Goal: Task Accomplishment & Management: Manage account settings

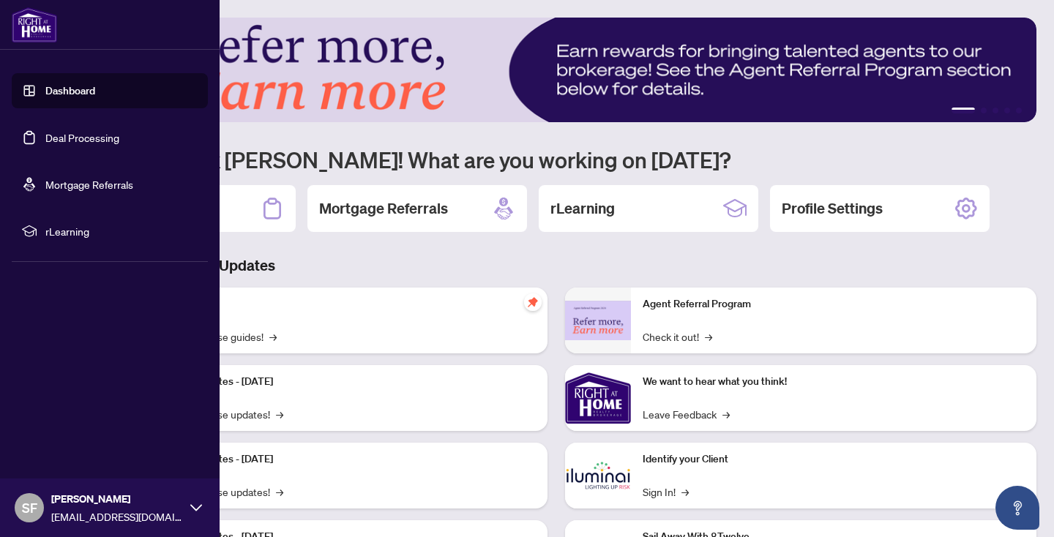
click at [107, 134] on link "Deal Processing" at bounding box center [82, 137] width 74 height 13
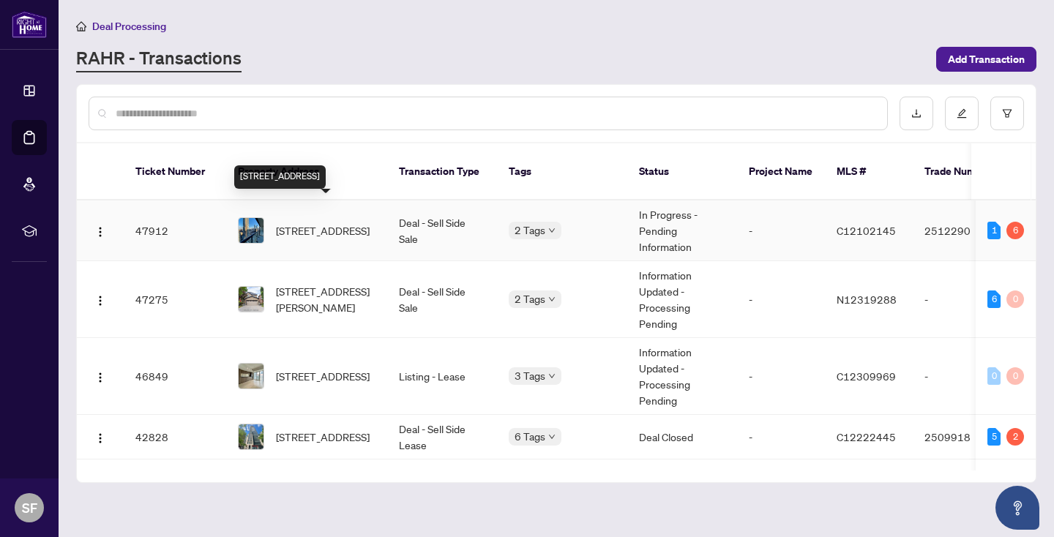
click at [342, 222] on span "[STREET_ADDRESS]" at bounding box center [323, 230] width 94 height 16
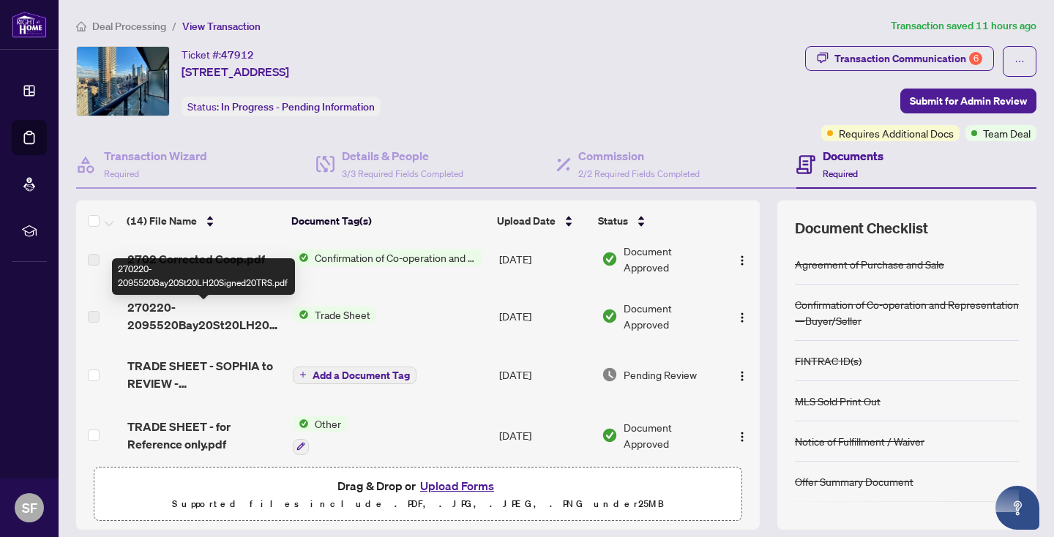
scroll to position [72, 0]
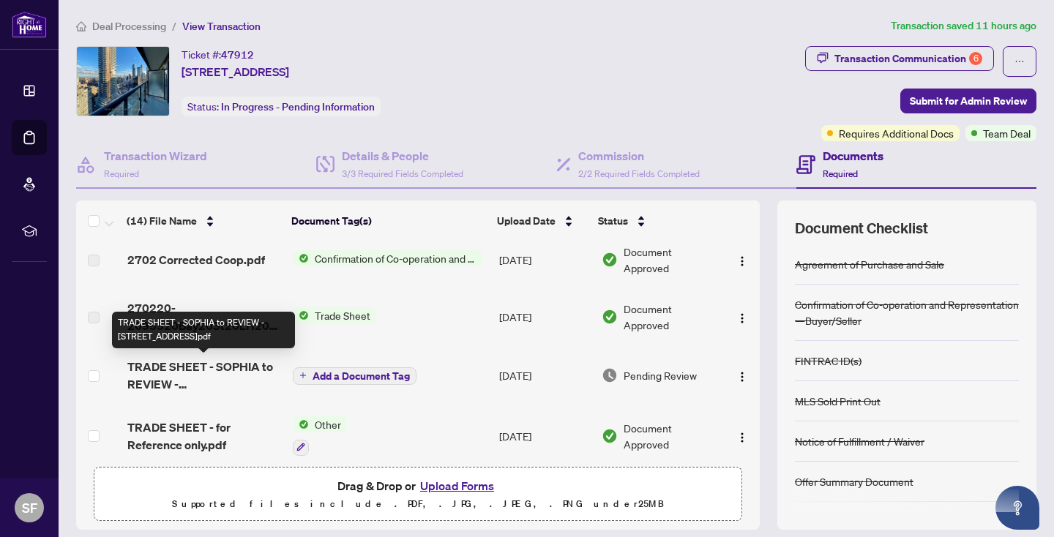
click at [204, 371] on span "TRADE SHEET - SOPHIA to REVIEW - [STREET_ADDRESS]pdf" at bounding box center [204, 375] width 154 height 35
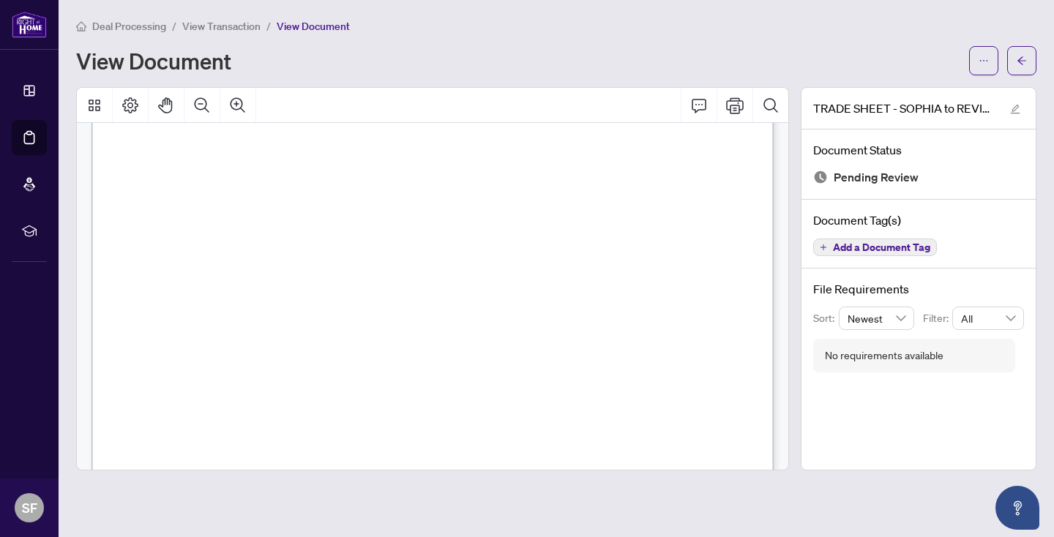
scroll to position [44, 0]
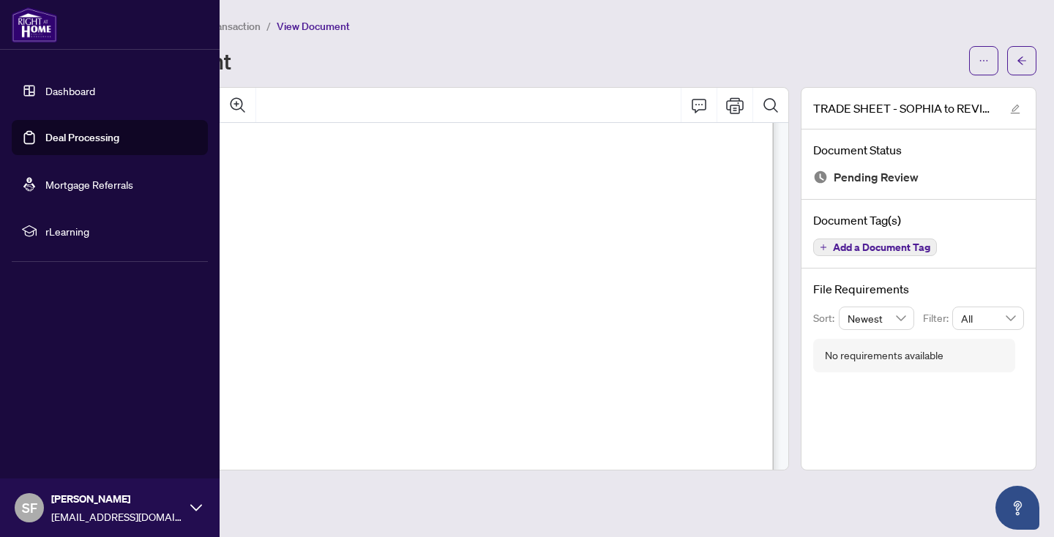
click at [93, 133] on link "Deal Processing" at bounding box center [82, 137] width 74 height 13
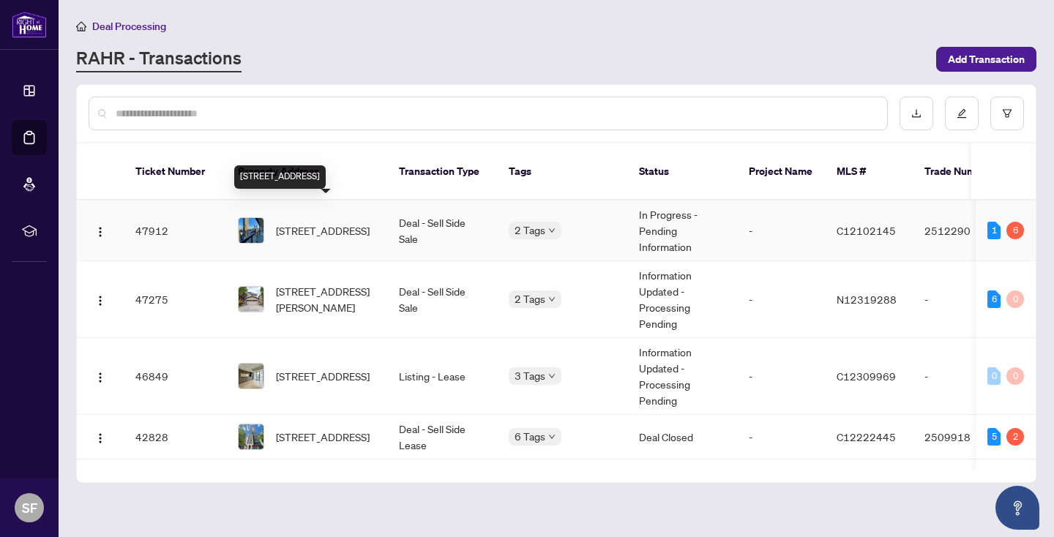
click at [342, 222] on span "[STREET_ADDRESS]" at bounding box center [323, 230] width 94 height 16
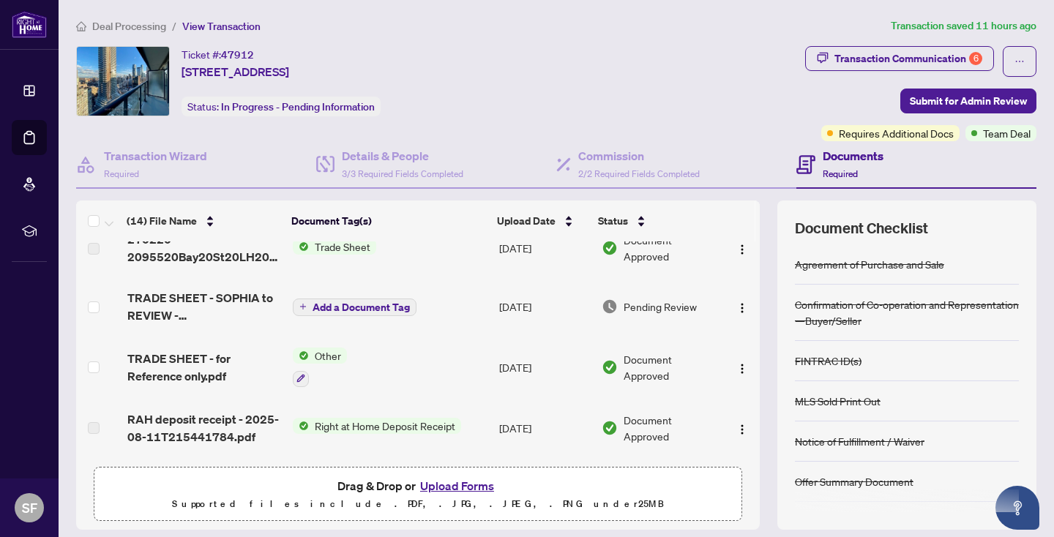
scroll to position [156, 0]
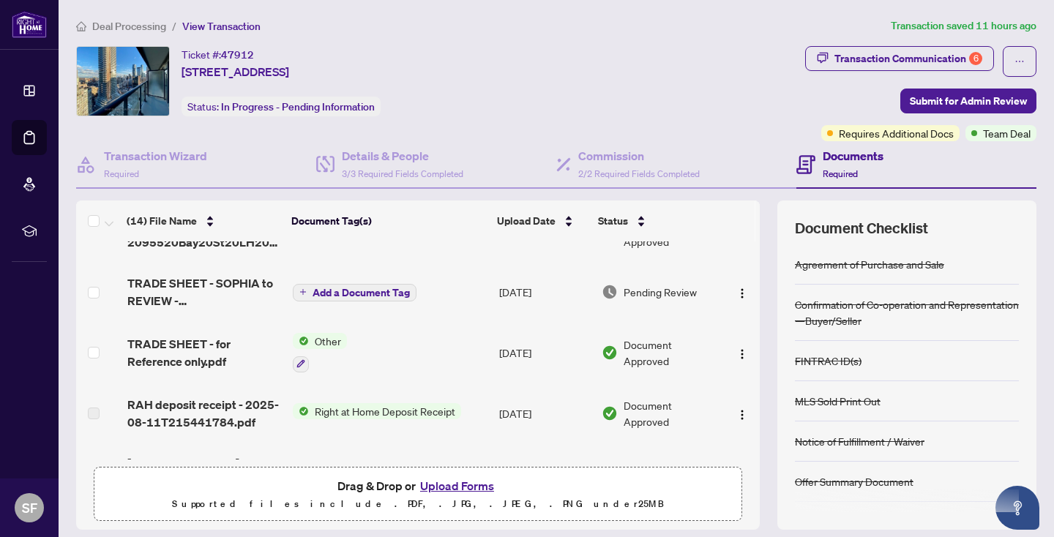
click at [430, 482] on button "Upload Forms" at bounding box center [457, 485] width 83 height 19
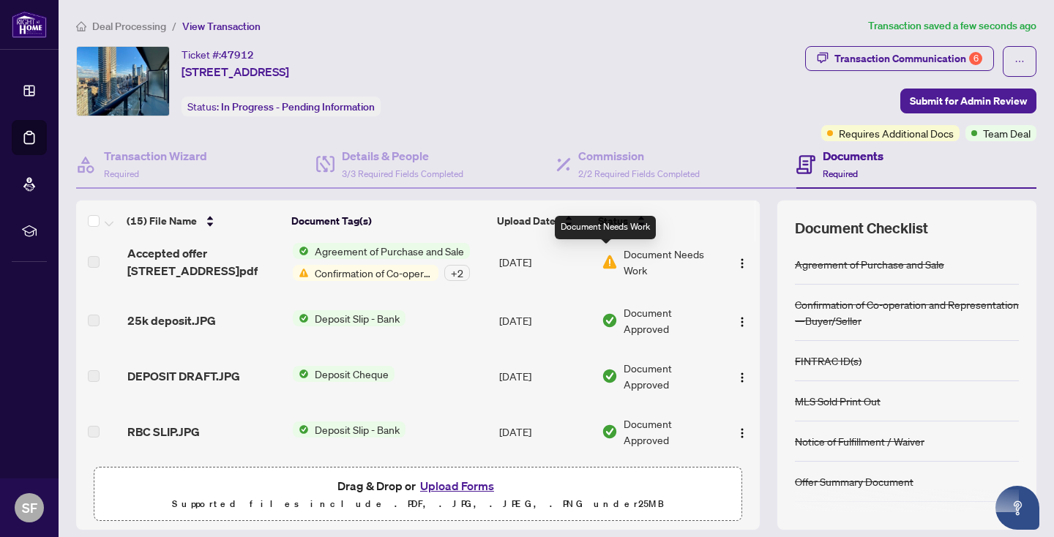
scroll to position [0, 0]
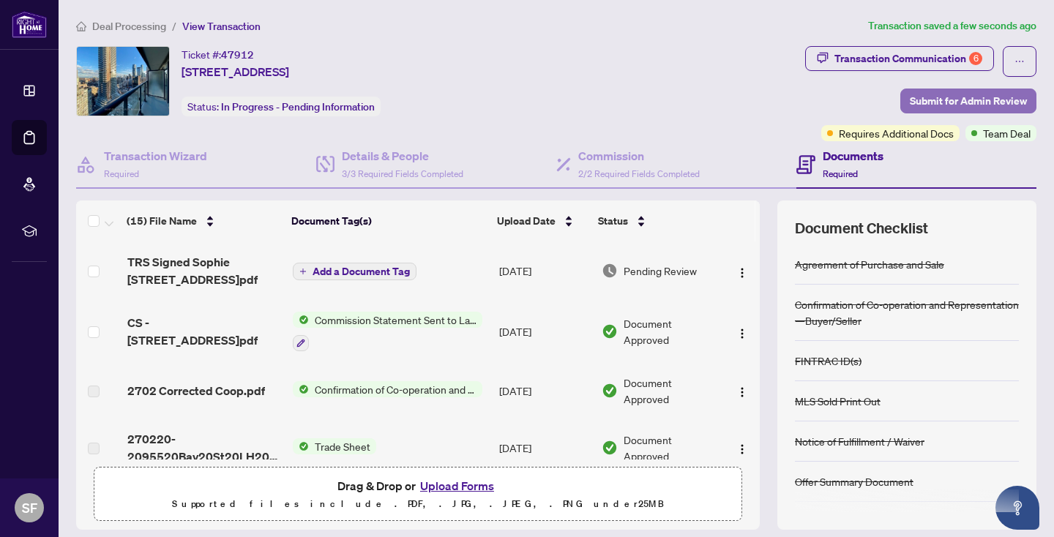
click at [956, 95] on span "Submit for Admin Review" at bounding box center [968, 100] width 117 height 23
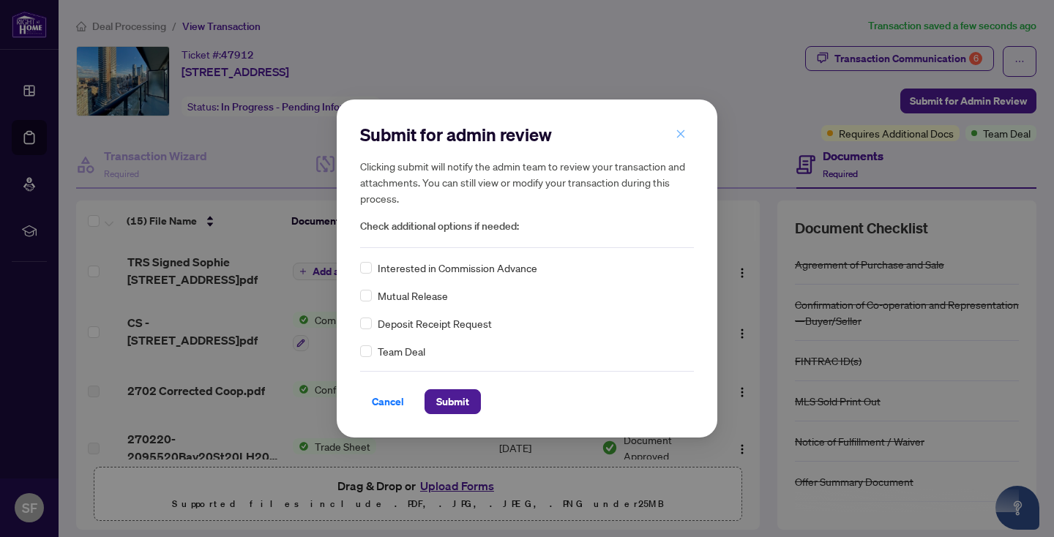
click at [683, 124] on span "button" at bounding box center [680, 133] width 10 height 23
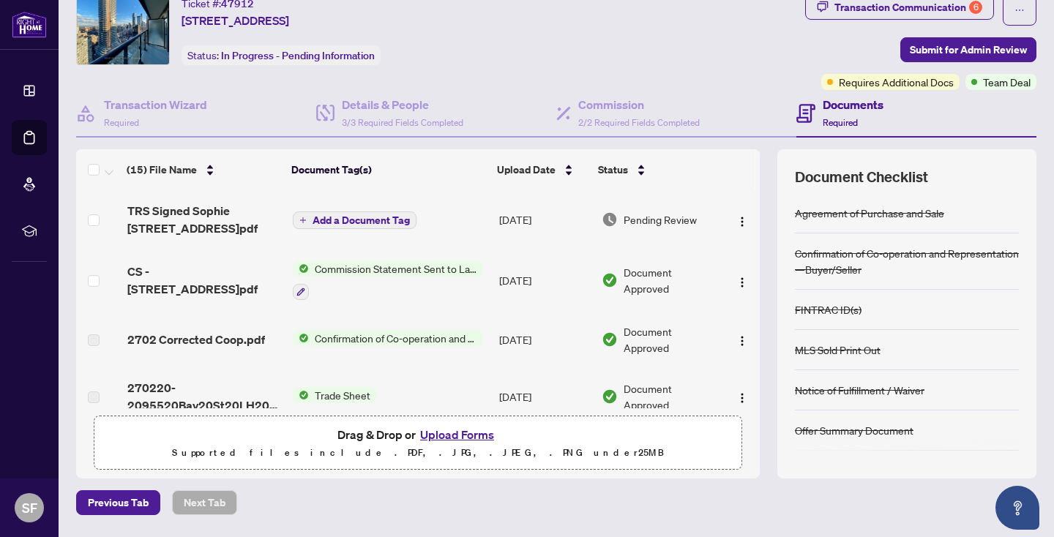
scroll to position [97, 0]
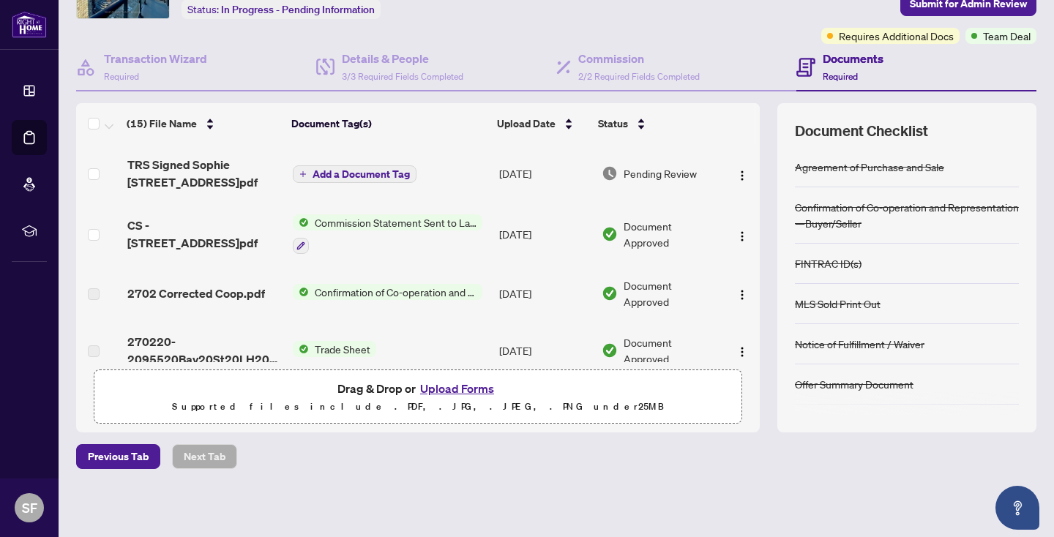
click at [398, 286] on span "Confirmation of Co-operation and Representation—Buyer/Seller" at bounding box center [395, 292] width 173 height 16
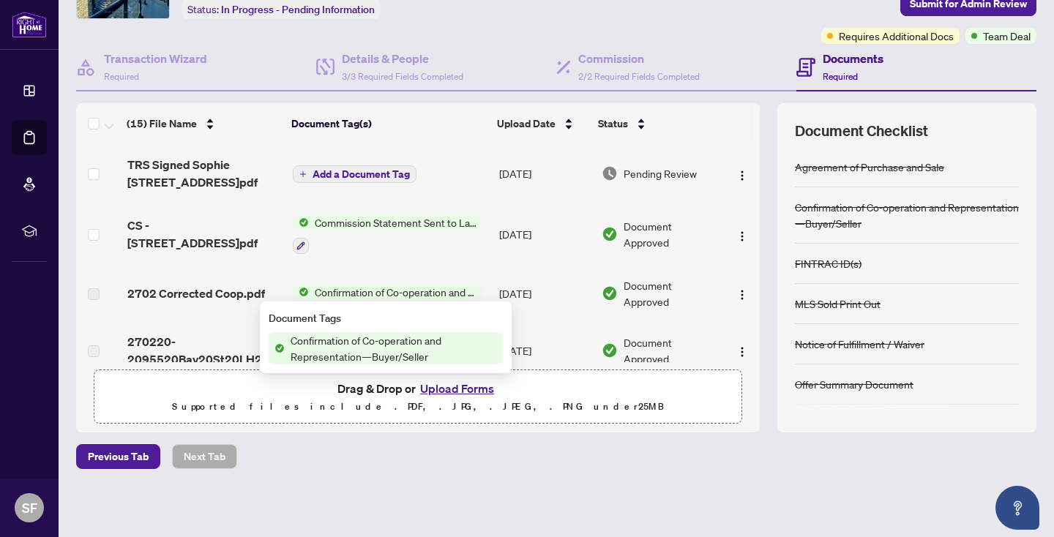
click at [399, 287] on span "Confirmation of Co-operation and Representation—Buyer/Seller" at bounding box center [395, 292] width 173 height 16
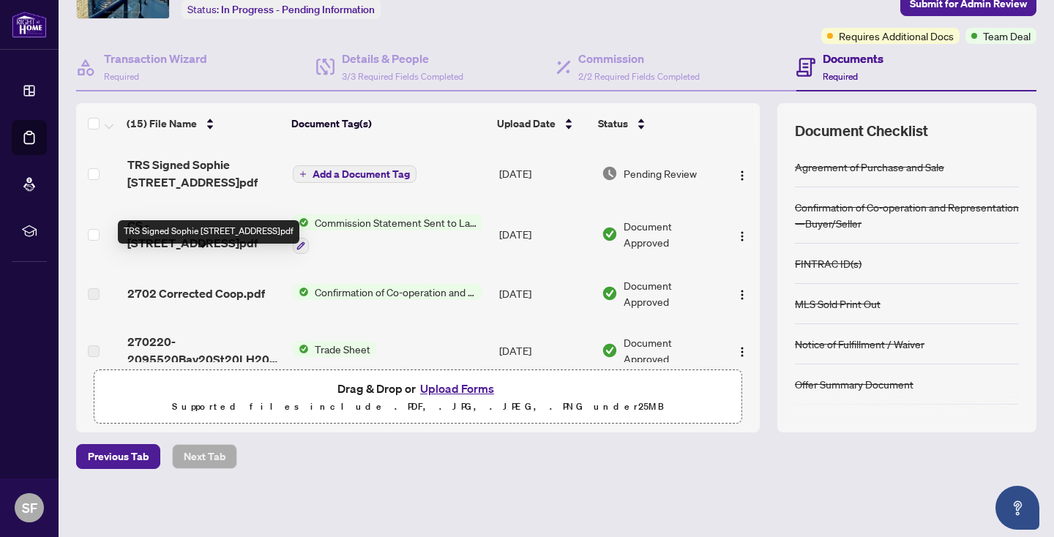
scroll to position [0, 0]
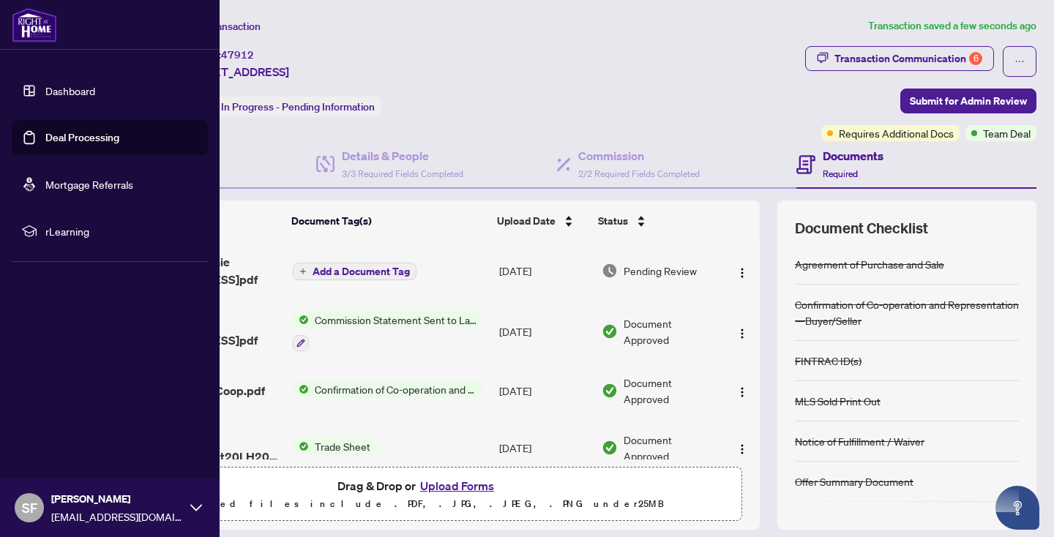
click at [83, 131] on link "Deal Processing" at bounding box center [82, 137] width 74 height 13
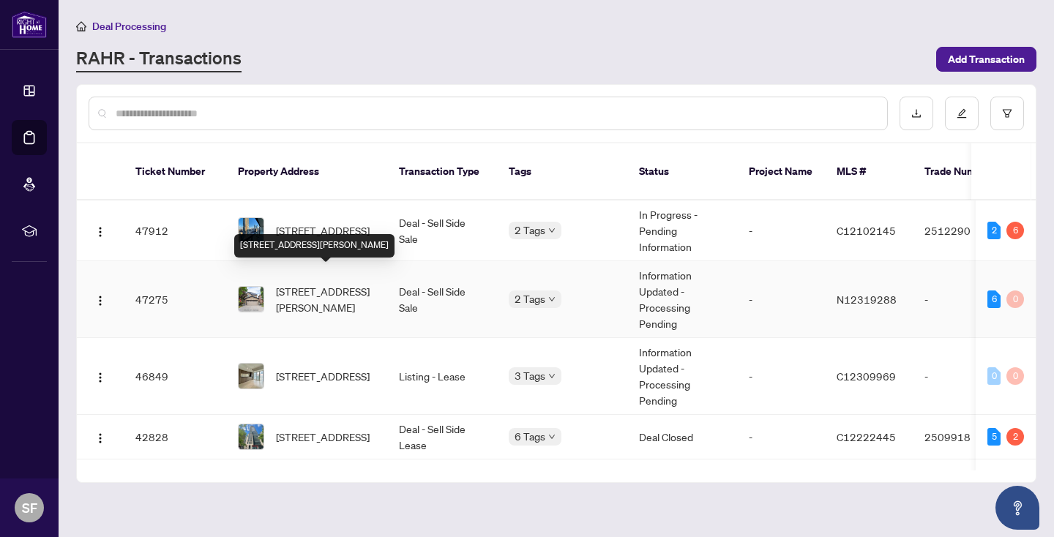
click at [321, 283] on span "[STREET_ADDRESS][PERSON_NAME]" at bounding box center [326, 299] width 100 height 32
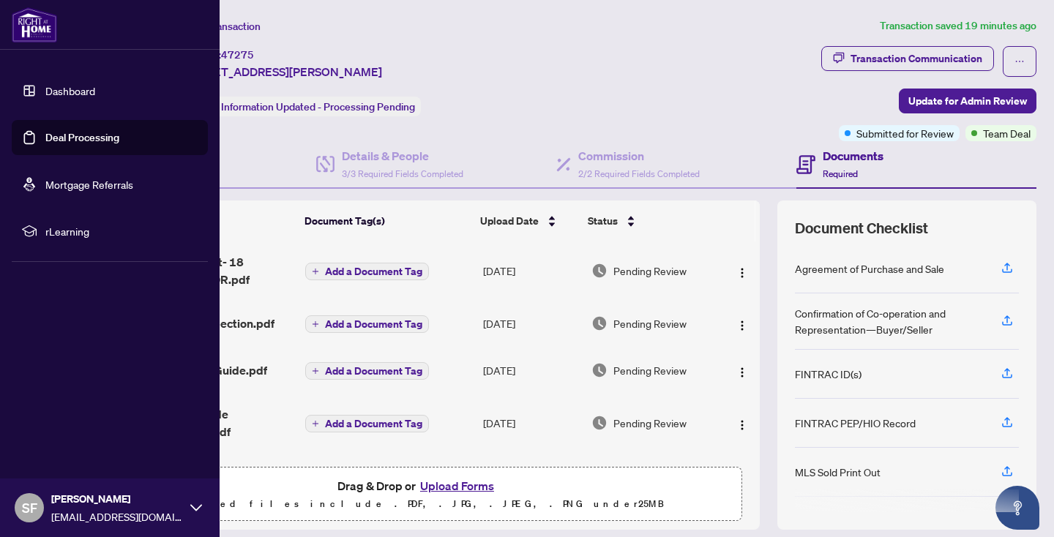
click at [97, 131] on link "Deal Processing" at bounding box center [82, 137] width 74 height 13
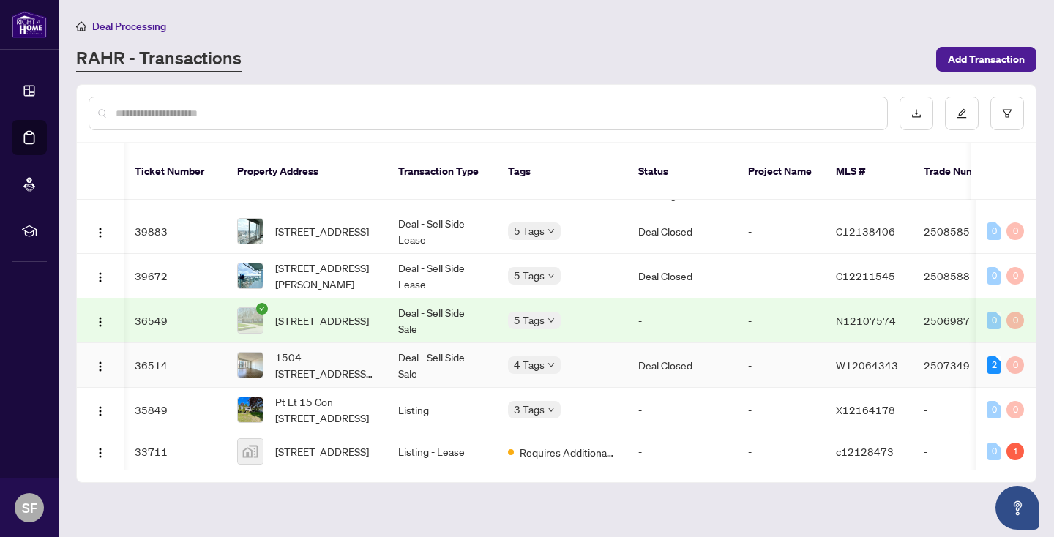
scroll to position [320, 1]
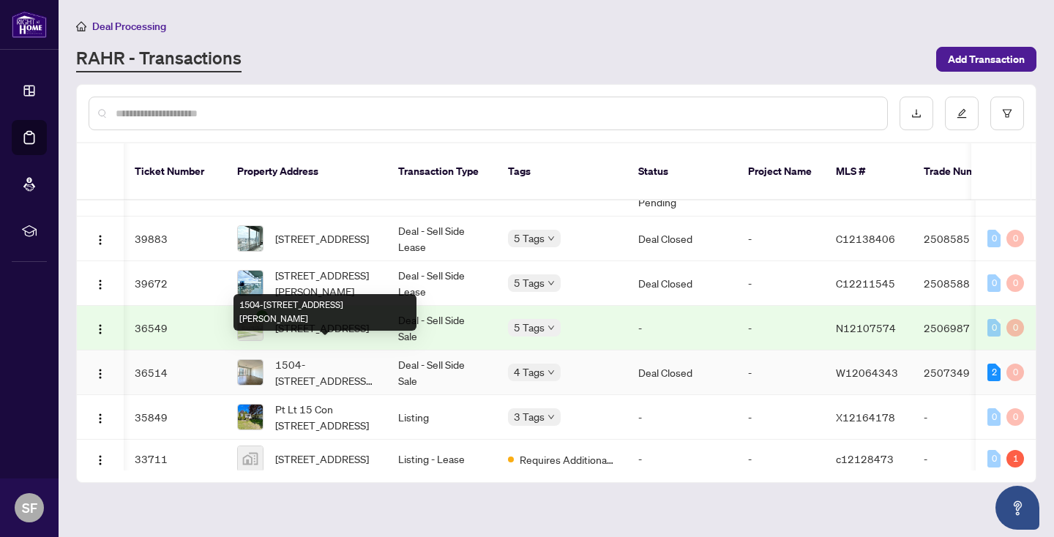
click at [362, 356] on span "1504-[STREET_ADDRESS][PERSON_NAME]" at bounding box center [325, 372] width 100 height 32
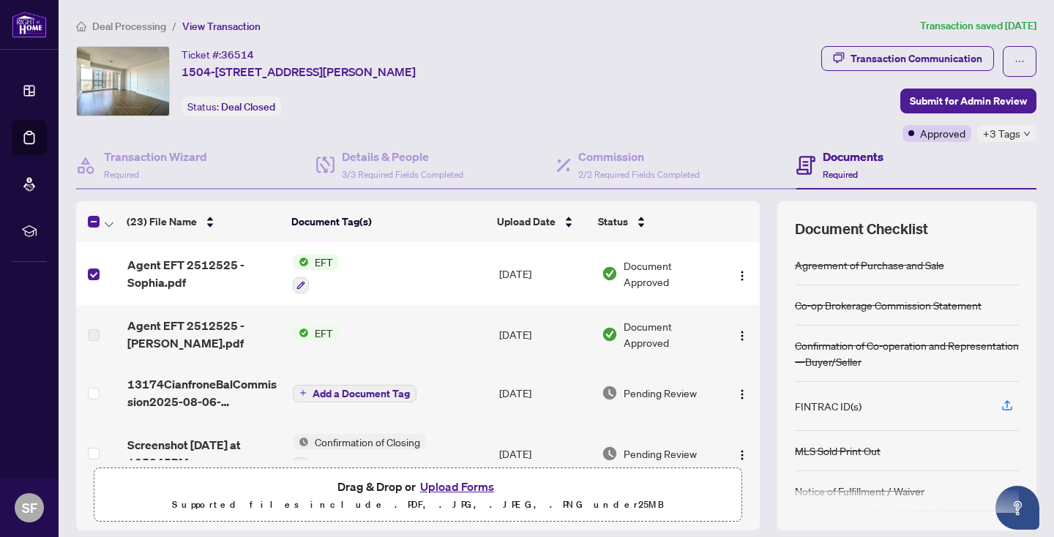
click at [316, 260] on span "EFT" at bounding box center [324, 262] width 30 height 16
click at [302, 333] on span "EFT" at bounding box center [313, 334] width 161 height 16
